Goal: Information Seeking & Learning: Learn about a topic

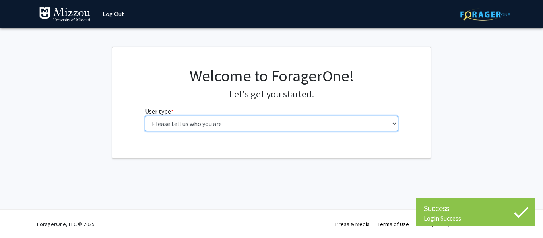
click at [325, 126] on select "Please tell us who you are Undergraduate Student Master's Student Doctoral Cand…" at bounding box center [271, 123] width 253 height 15
select select "1: undergrad"
click at [145, 116] on select "Please tell us who you are Undergraduate Student Master's Student Doctoral Cand…" at bounding box center [271, 123] width 253 height 15
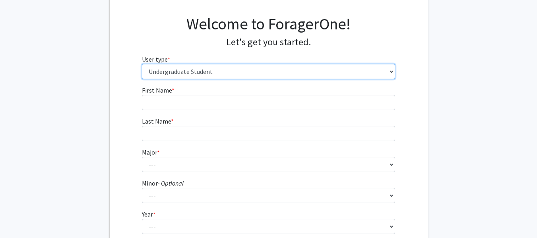
scroll to position [65, 0]
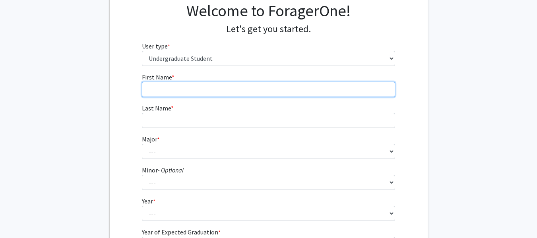
click at [175, 92] on input "First Name * required" at bounding box center [268, 89] width 253 height 15
type input "[GEOGRAPHIC_DATA]"
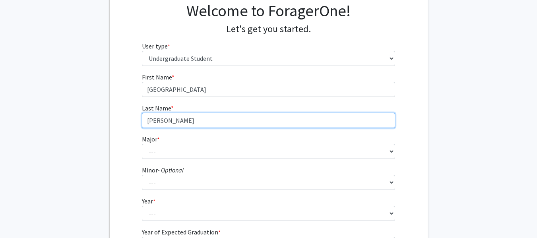
type input "[PERSON_NAME]"
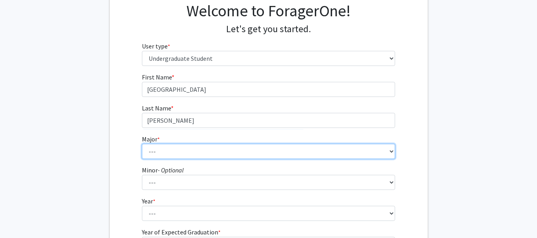
click at [175, 150] on select "--- Agribusiness Management Agricultural Education Agricultural Education: Comm…" at bounding box center [268, 151] width 253 height 15
select select "134: 2627"
click at [142, 144] on select "--- Agribusiness Management Agricultural Education Agricultural Education: Comm…" at bounding box center [268, 151] width 253 height 15
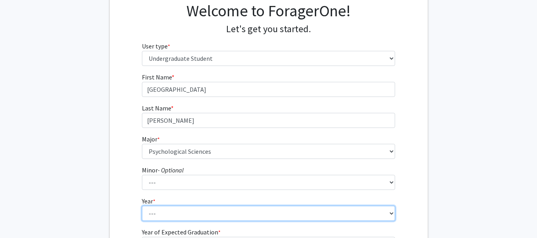
click at [196, 214] on select "--- First-year Sophomore Junior Senior Postbaccalaureate Certificate" at bounding box center [268, 213] width 253 height 15
select select "3: junior"
click at [142, 206] on select "--- First-year Sophomore Junior Senior Postbaccalaureate Certificate" at bounding box center [268, 213] width 253 height 15
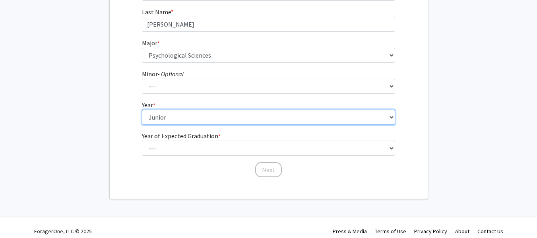
scroll to position [165, 0]
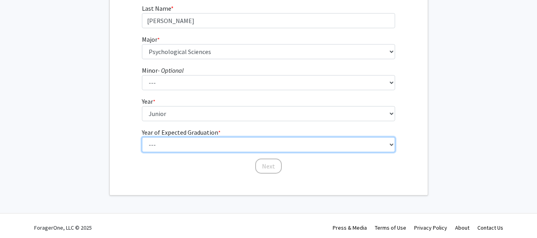
click at [387, 145] on select "--- 2025 2026 2027 2028 2029 2030 2031 2032 2033 2034" at bounding box center [268, 144] width 253 height 15
select select "2: 2026"
click at [142, 137] on select "--- 2025 2026 2027 2028 2029 2030 2031 2032 2033 2034" at bounding box center [268, 144] width 253 height 15
click at [265, 140] on select "--- 2025 2026 2027 2028 2029 2030 2031 2032 2033 2034" at bounding box center [268, 144] width 253 height 15
drag, startPoint x: 265, startPoint y: 140, endPoint x: 264, endPoint y: 173, distance: 33.0
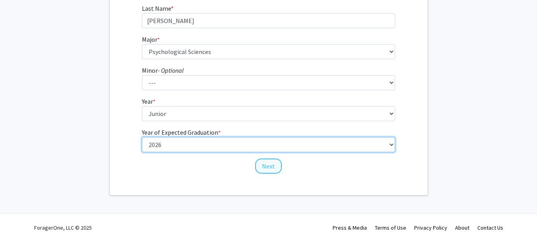
click at [264, 167] on form "First Name * required [PERSON_NAME] Last Name * required [PERSON_NAME] Major * …" at bounding box center [268, 70] width 253 height 194
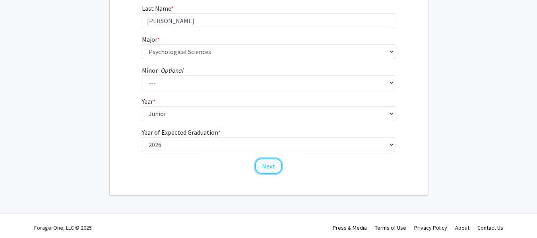
click at [264, 173] on button "Next" at bounding box center [268, 166] width 27 height 15
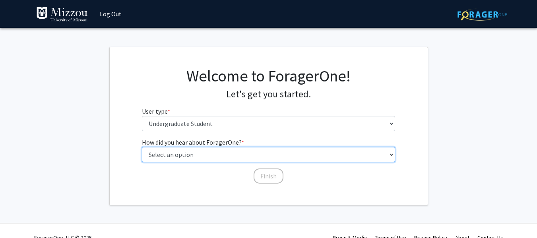
click at [258, 157] on select "Select an option Peer/student recommendation Faculty/staff recommendation Unive…" at bounding box center [268, 154] width 253 height 15
select select "2: faculty_recommendation"
click at [142, 147] on select "Select an option Peer/student recommendation Faculty/staff recommendation Unive…" at bounding box center [268, 154] width 253 height 15
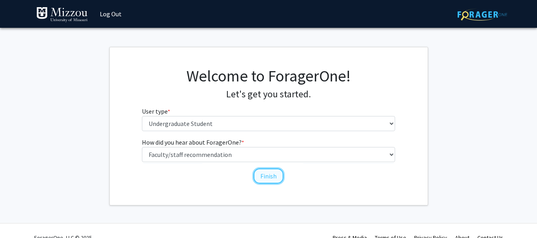
click at [263, 174] on button "Finish" at bounding box center [269, 176] width 30 height 15
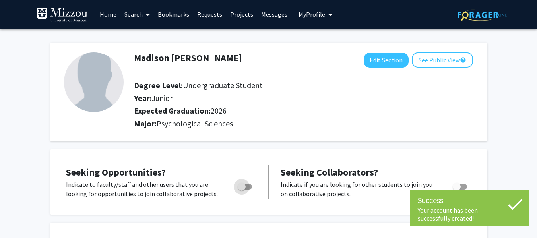
click at [247, 186] on span "Toggle" at bounding box center [245, 187] width 14 height 6
click at [242, 190] on input "Are you actively seeking opportunities?" at bounding box center [241, 190] width 0 height 0
checkbox input "true"
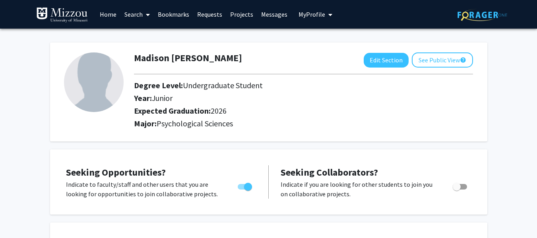
click at [149, 14] on icon at bounding box center [148, 15] width 4 height 6
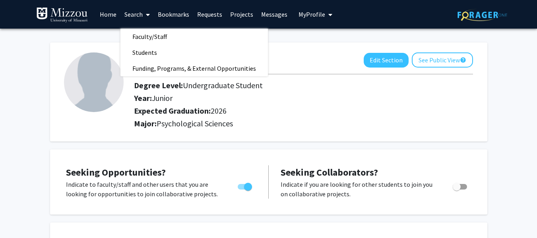
click at [247, 15] on link "Projects" at bounding box center [241, 14] width 31 height 28
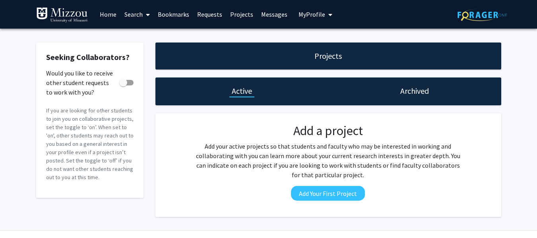
click at [329, 14] on icon "My profile dropdown to access profile and logout" at bounding box center [330, 15] width 4 height 6
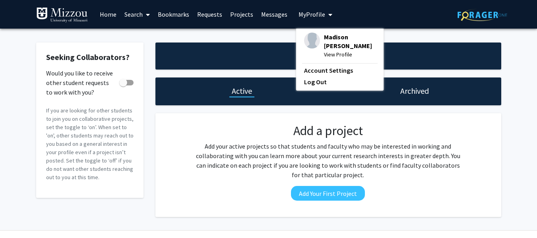
click at [329, 14] on icon "My profile dropdown to access profile and logout" at bounding box center [330, 15] width 4 height 6
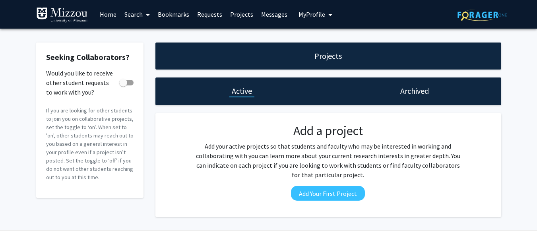
click at [208, 15] on link "Requests" at bounding box center [209, 14] width 33 height 28
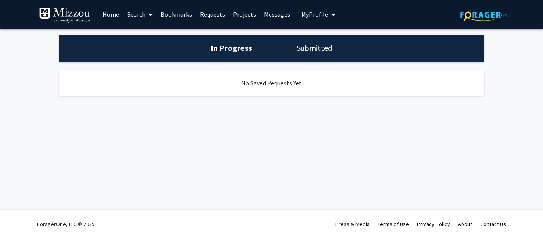
click at [127, 15] on link "Search" at bounding box center [139, 14] width 33 height 28
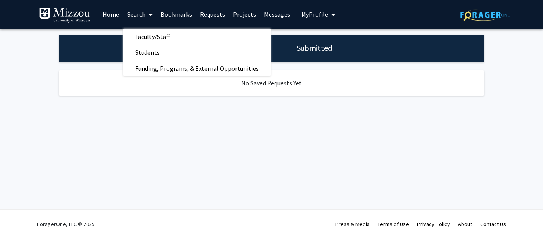
click at [103, 15] on link "Home" at bounding box center [111, 14] width 25 height 28
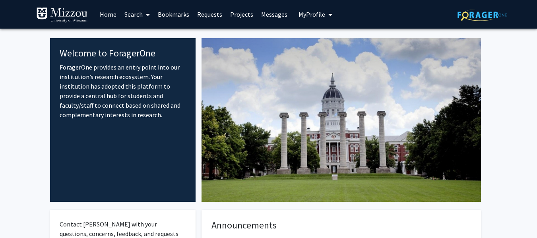
click at [146, 14] on icon at bounding box center [148, 15] width 4 height 6
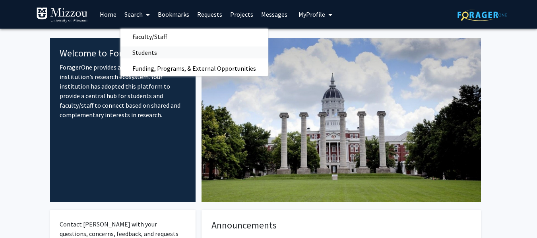
click at [144, 53] on span "Students" at bounding box center [144, 53] width 49 height 16
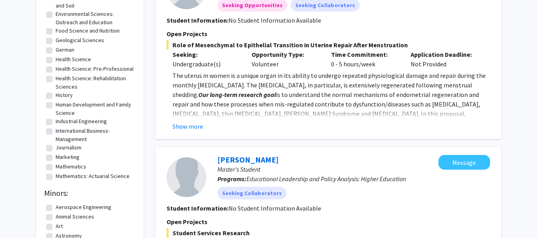
scroll to position [257, 0]
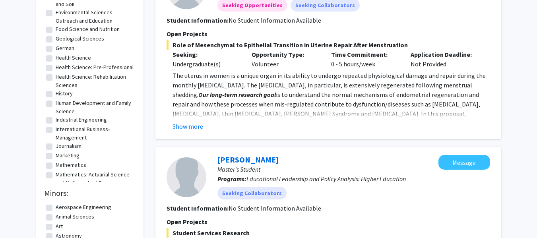
click at [56, 112] on label "Human Development and Family Science" at bounding box center [95, 107] width 78 height 17
click at [56, 104] on input "Human Development and Family Science" at bounding box center [58, 101] width 5 height 5
checkbox input "true"
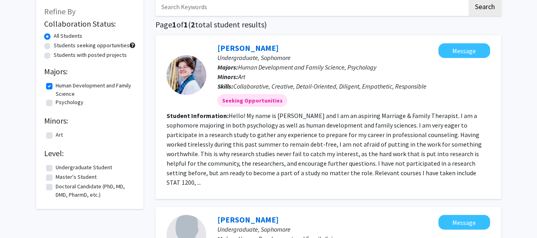
scroll to position [43, 0]
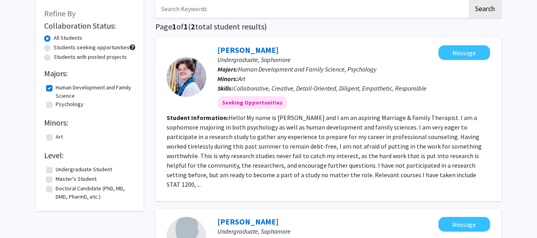
click at [51, 108] on fg-checkbox "Psychology Psychology" at bounding box center [89, 105] width 87 height 10
click at [131, 122] on h2 "Minors:" at bounding box center [89, 123] width 91 height 10
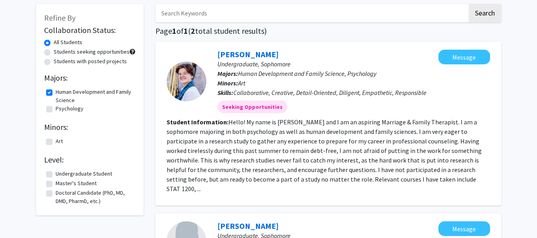
scroll to position [34, 0]
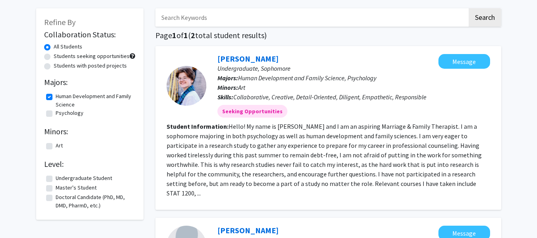
click at [56, 96] on label "Human Development and Family Science" at bounding box center [95, 100] width 78 height 17
click at [56, 96] on input "Human Development and Family Science" at bounding box center [58, 94] width 5 height 5
checkbox input "false"
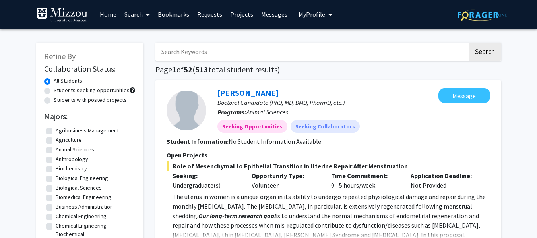
click at [54, 102] on label "Students with posted projects" at bounding box center [90, 100] width 73 height 8
click at [54, 101] on input "Students with posted projects" at bounding box center [56, 98] width 5 height 5
radio input "true"
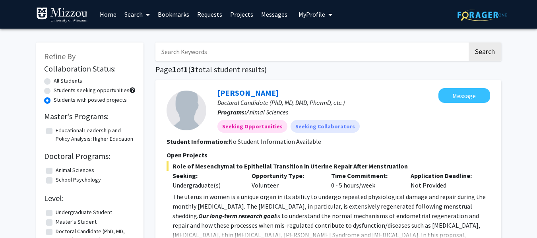
click at [147, 16] on icon at bounding box center [148, 15] width 4 height 6
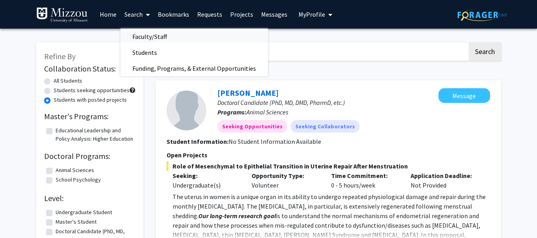
click at [152, 38] on span "Faculty/Staff" at bounding box center [149, 37] width 58 height 16
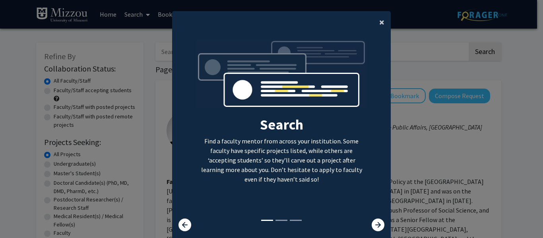
click at [379, 25] on span "×" at bounding box center [381, 22] width 5 height 12
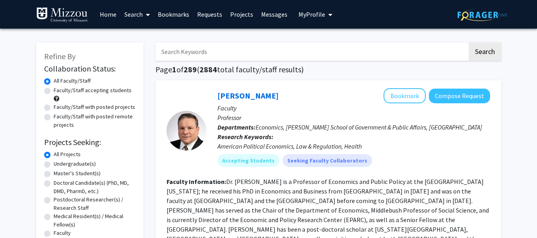
click at [54, 90] on label "Faculty/Staff accepting students" at bounding box center [93, 90] width 78 height 8
click at [54, 90] on input "Faculty/Staff accepting students" at bounding box center [56, 88] width 5 height 5
radio input "true"
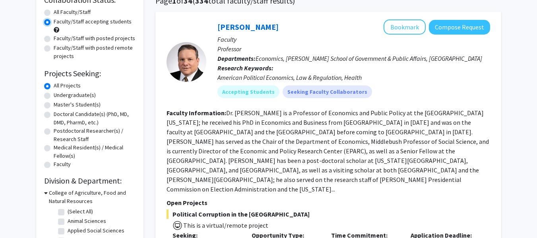
scroll to position [89, 0]
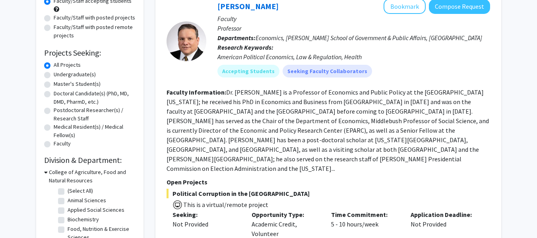
click at [54, 76] on label "Undergraduate(s)" at bounding box center [75, 74] width 42 height 8
click at [54, 76] on input "Undergraduate(s)" at bounding box center [56, 72] width 5 height 5
radio input "true"
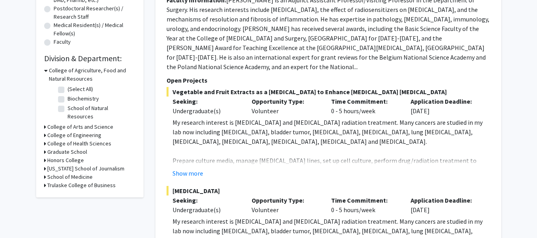
scroll to position [205, 0]
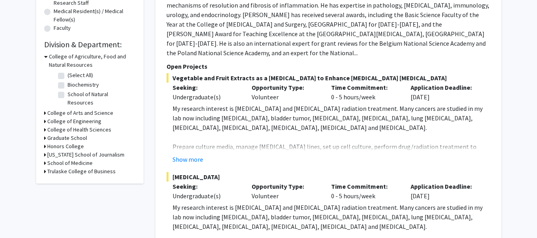
click at [46, 56] on icon at bounding box center [46, 56] width 4 height 8
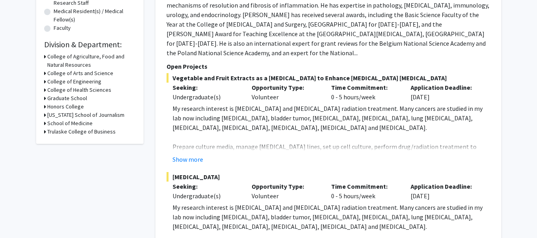
click at [44, 73] on icon at bounding box center [45, 73] width 2 height 8
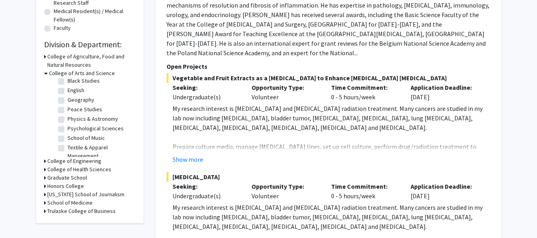
scroll to position [23, 0]
click at [68, 108] on label "Peace Studies" at bounding box center [85, 108] width 35 height 8
click at [68, 108] on input "Peace Studies" at bounding box center [70, 106] width 5 height 5
checkbox input "true"
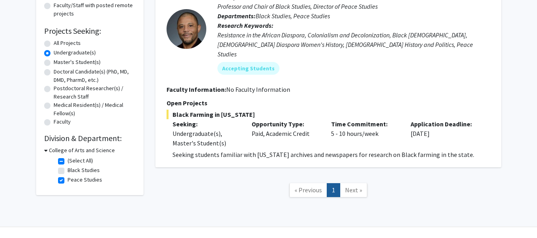
scroll to position [117, 0]
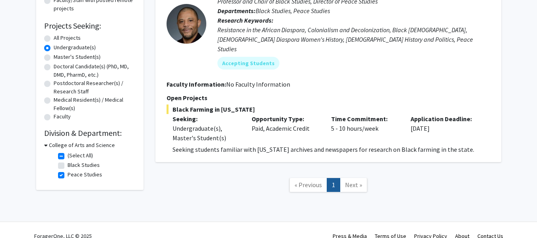
click at [68, 175] on label "Peace Studies" at bounding box center [85, 175] width 35 height 8
click at [68, 175] on input "Peace Studies" at bounding box center [70, 173] width 5 height 5
checkbox input "false"
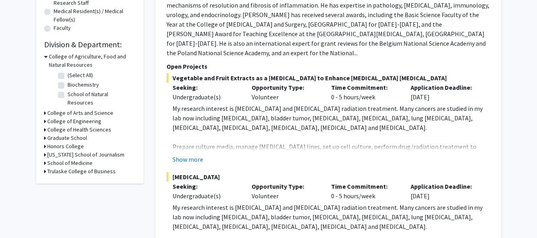
scroll to position [219, 0]
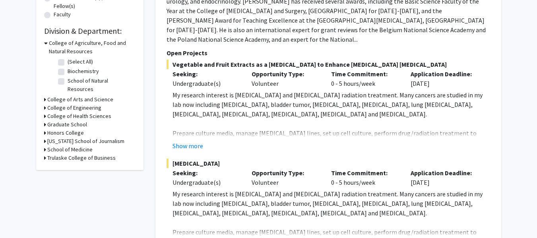
click at [61, 95] on h3 "College of Arts and Science" at bounding box center [80, 99] width 66 height 8
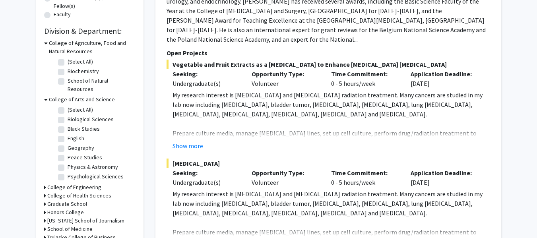
click at [68, 173] on label "Psychological Sciences" at bounding box center [96, 177] width 56 height 8
click at [68, 173] on input "Psychological Sciences" at bounding box center [70, 175] width 5 height 5
checkbox input "true"
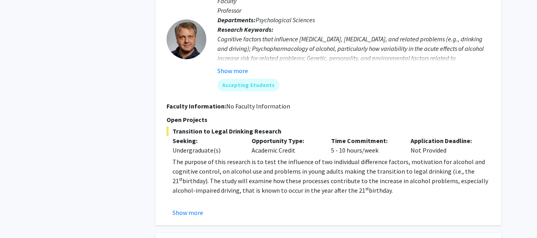
scroll to position [406, 0]
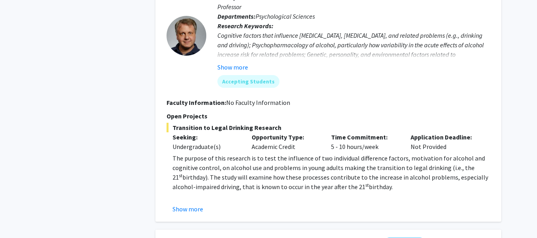
click at [535, 120] on div "Refine By Collaboration Status: Collaboration Status All Faculty/Staff Collabor…" at bounding box center [268, 106] width 537 height 969
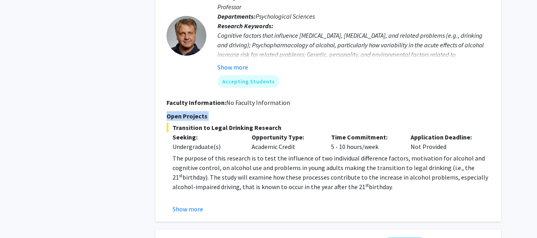
click at [535, 120] on div "Refine By Collaboration Status: Collaboration Status All Faculty/Staff Collabor…" at bounding box center [268, 106] width 537 height 969
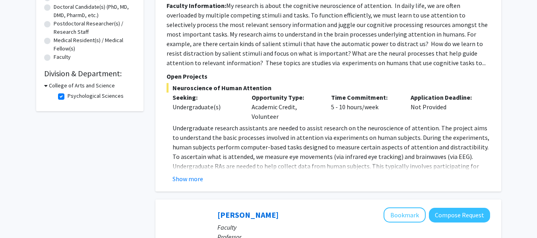
scroll to position [0, 0]
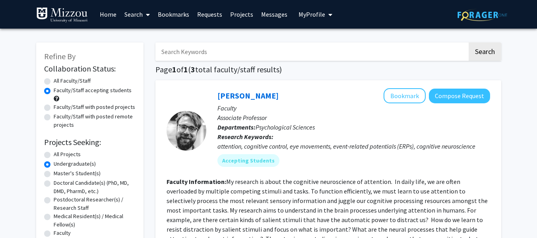
click at [54, 117] on label "Faculty/Staff with posted remote projects" at bounding box center [95, 121] width 82 height 17
click at [54, 117] on input "Faculty/Staff with posted remote projects" at bounding box center [56, 115] width 5 height 5
radio input "true"
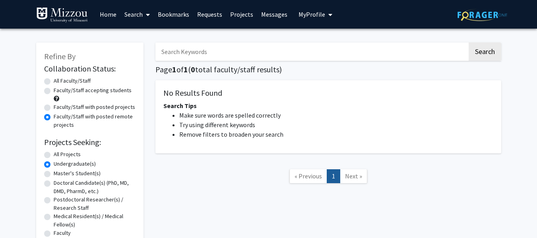
click at [54, 108] on label "Faculty/Staff with posted projects" at bounding box center [95, 107] width 82 height 8
click at [54, 108] on input "Faculty/Staff with posted projects" at bounding box center [56, 105] width 5 height 5
radio input "true"
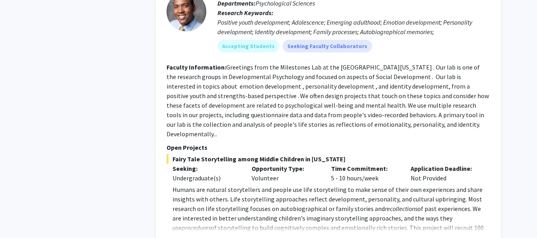
scroll to position [705, 0]
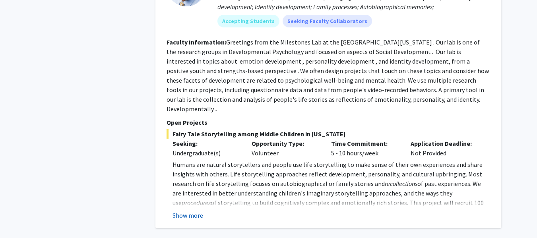
click at [195, 211] on button "Show more" at bounding box center [188, 216] width 31 height 10
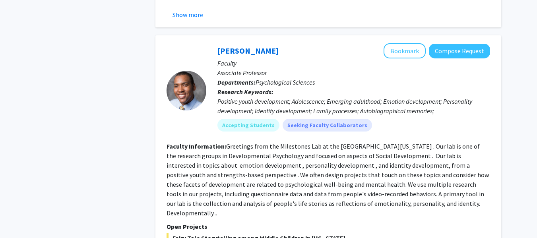
scroll to position [595, 0]
